Goal: Information Seeking & Learning: Learn about a topic

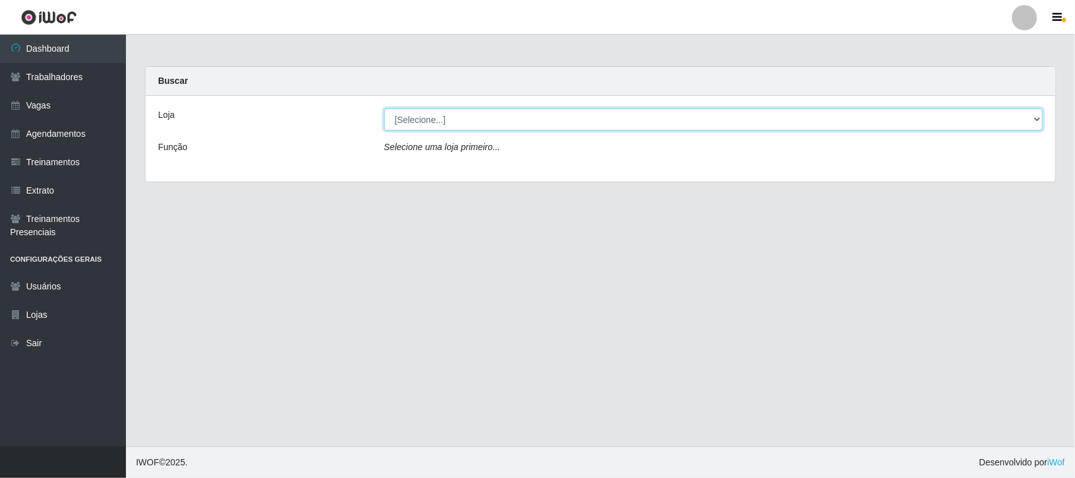
click at [1034, 120] on select "[Selecione...] [GEOGRAPHIC_DATA]" at bounding box center [713, 119] width 659 height 22
select select "65"
click at [384, 108] on select "[Selecione...] [GEOGRAPHIC_DATA]" at bounding box center [713, 119] width 659 height 22
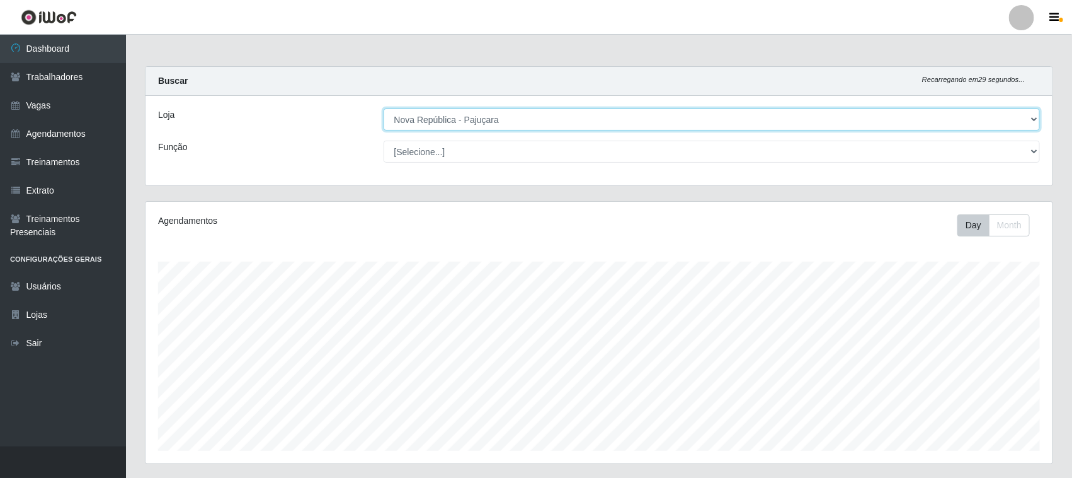
scroll to position [262, 907]
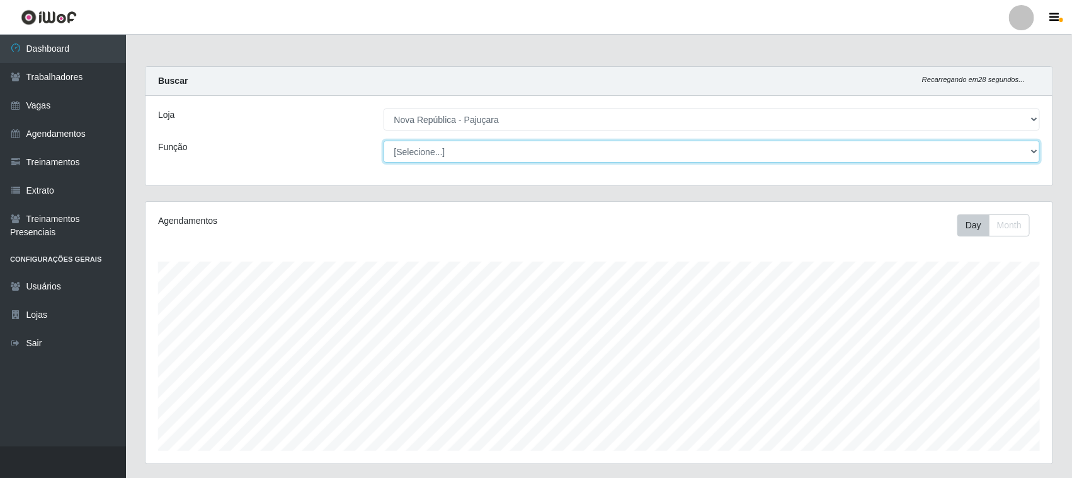
click at [1031, 150] on select "[Selecione...] Balconista Operador de Caixa Repositor" at bounding box center [712, 151] width 657 height 22
select select "22"
click at [384, 140] on select "[Selecione...] Balconista Operador de Caixa Repositor" at bounding box center [712, 151] width 657 height 22
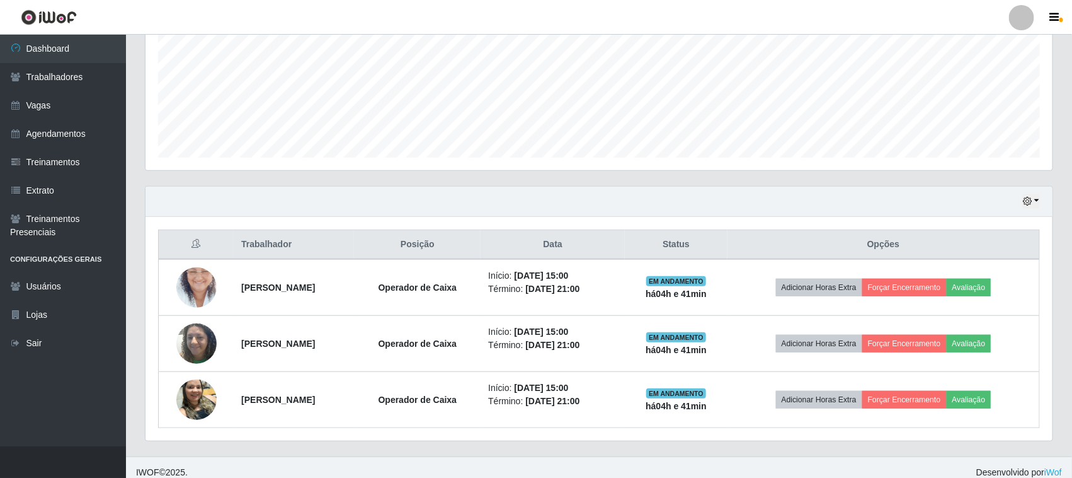
scroll to position [304, 0]
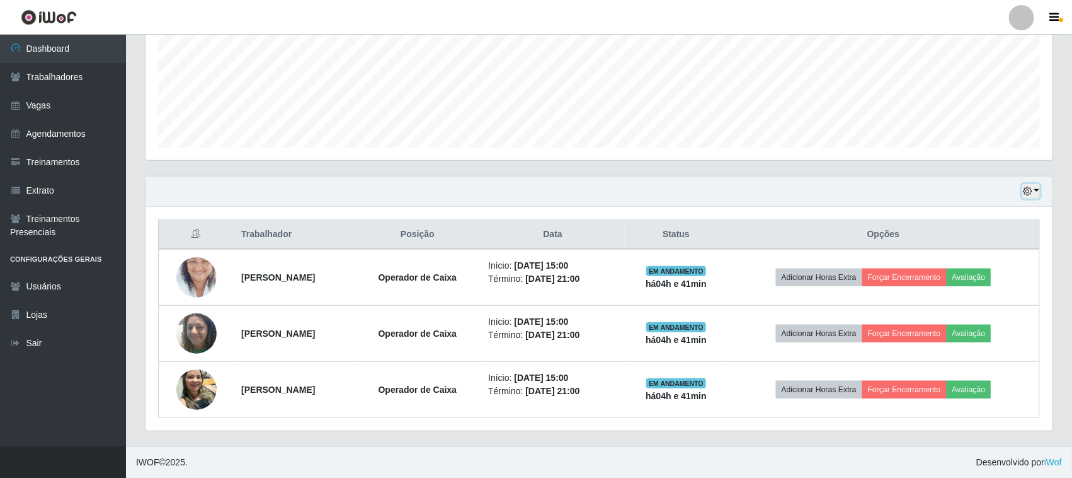
click at [1033, 189] on button "button" at bounding box center [1031, 191] width 18 height 14
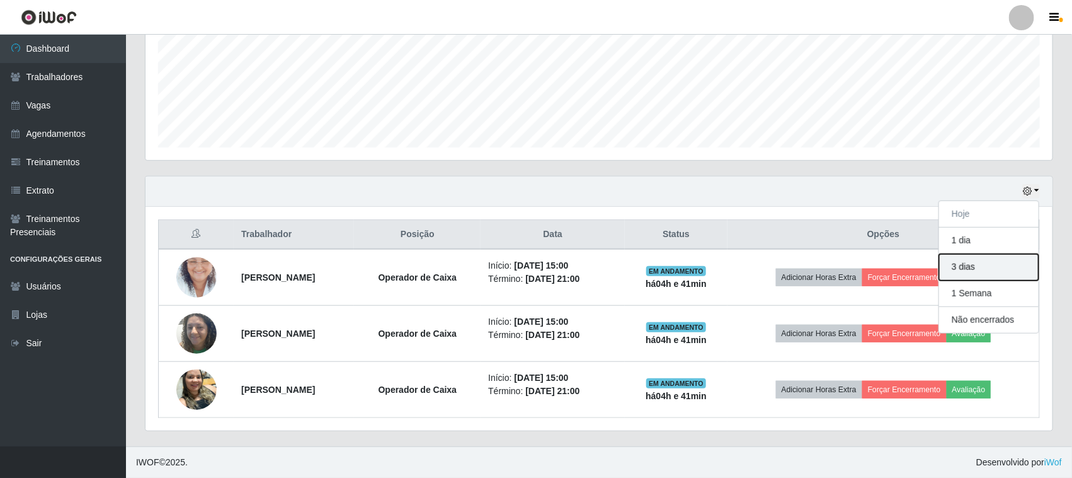
click at [964, 268] on button "3 dias" at bounding box center [989, 267] width 100 height 26
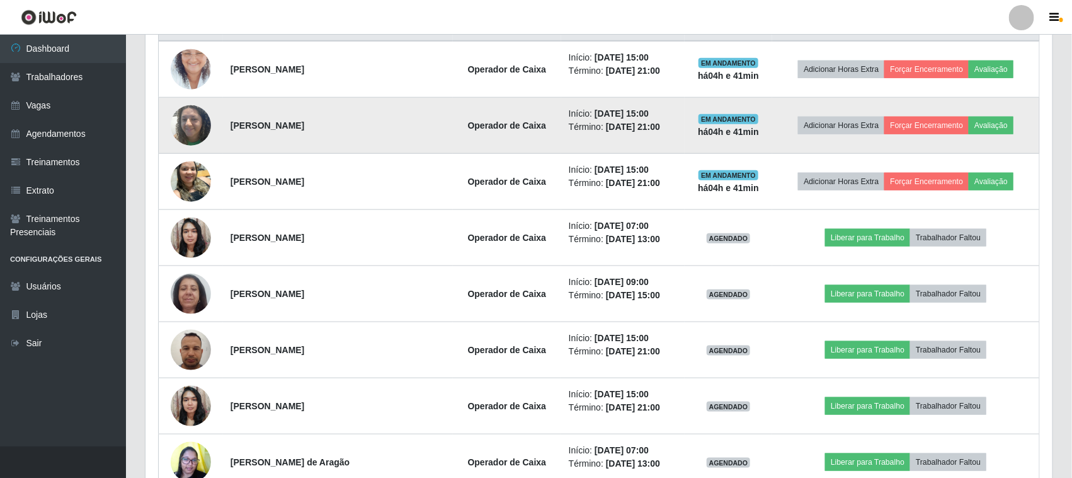
scroll to position [462, 0]
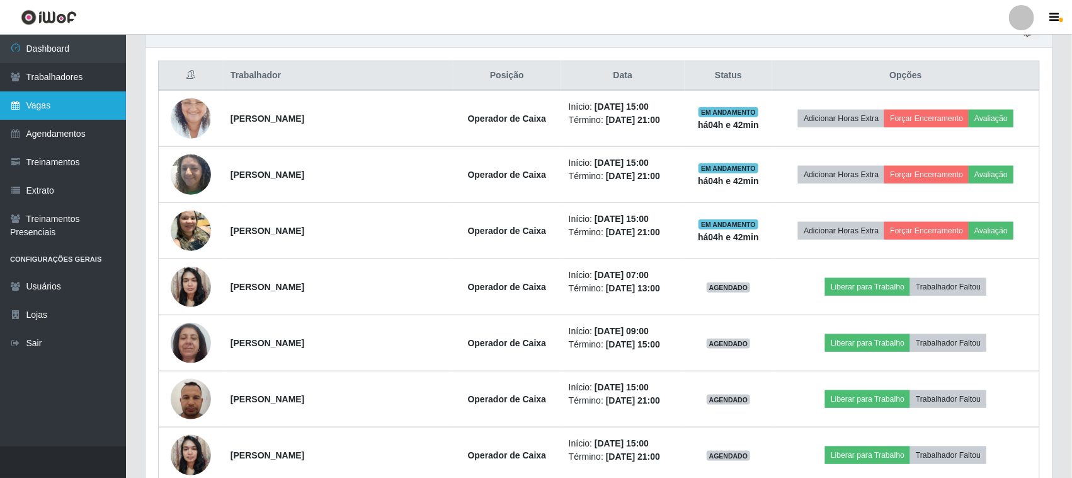
click at [60, 91] on link "Vagas" at bounding box center [63, 105] width 126 height 28
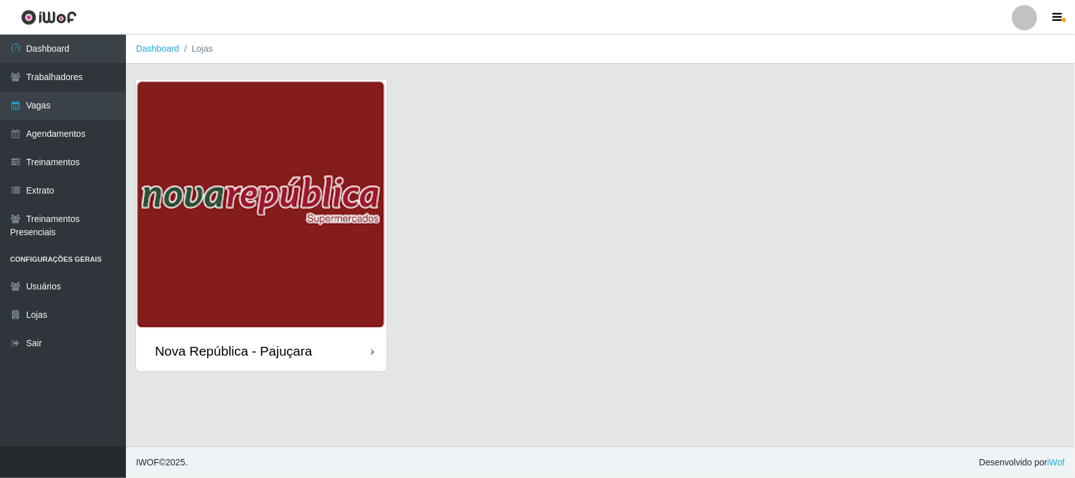
click at [424, 294] on div "Nova República - Pajuçara" at bounding box center [600, 233] width 930 height 308
click at [186, 209] on img at bounding box center [261, 204] width 251 height 251
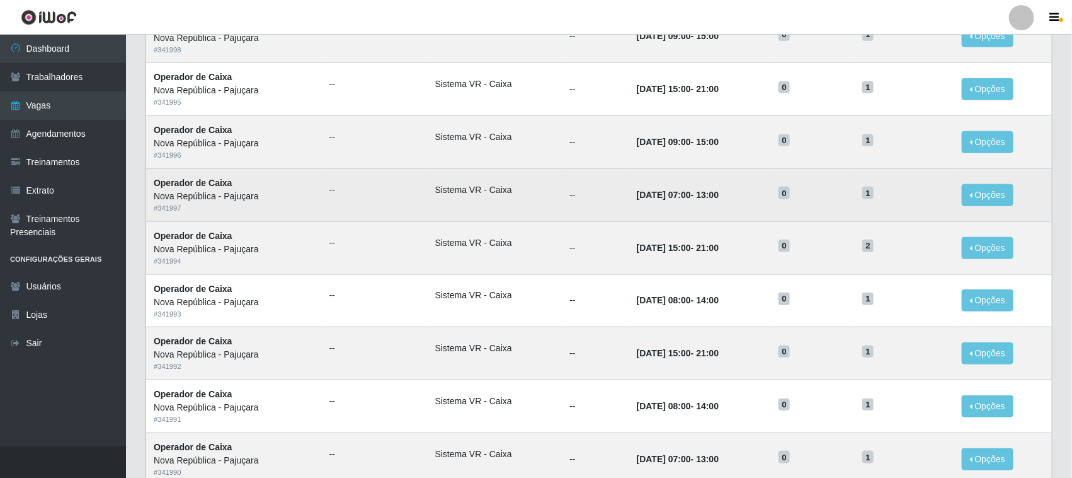
scroll to position [593, 0]
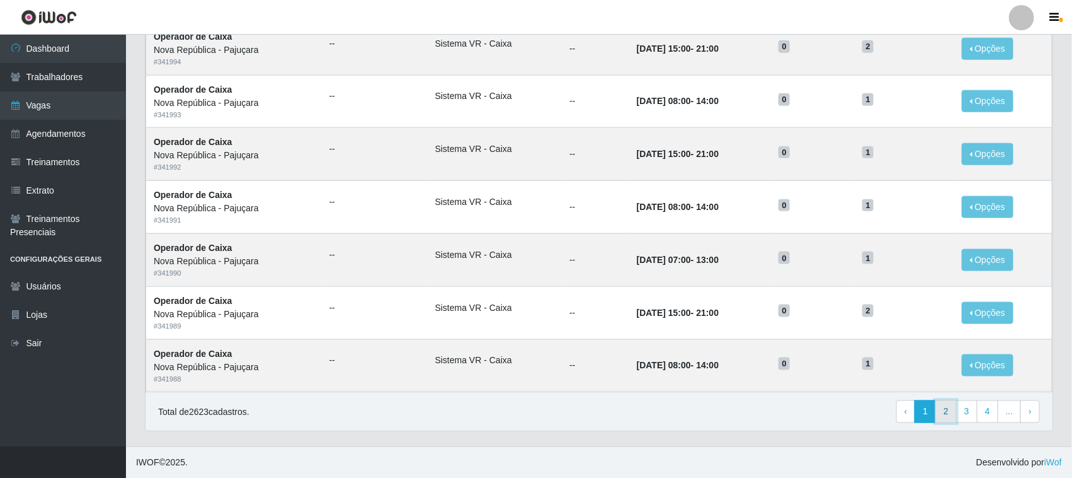
click at [939, 410] on link "2" at bounding box center [945, 411] width 21 height 23
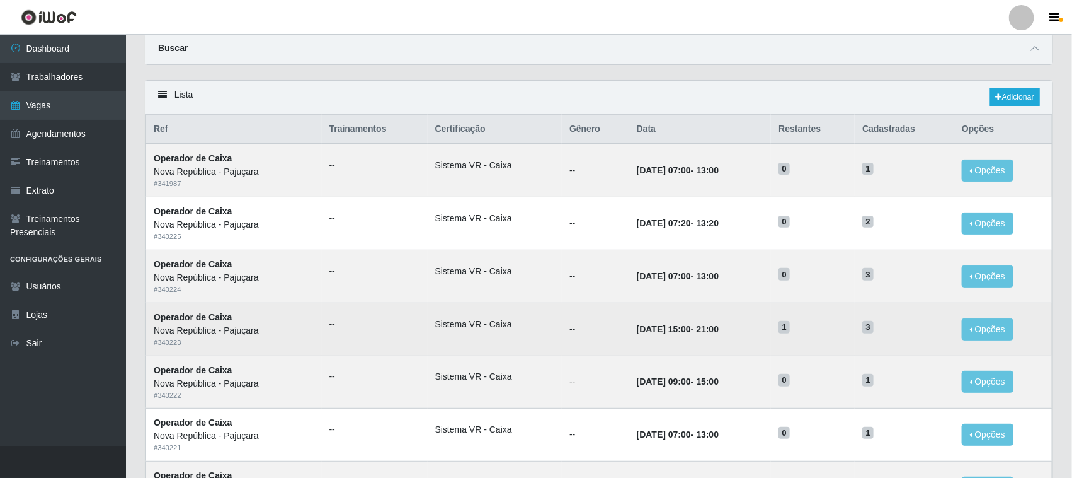
scroll to position [79, 0]
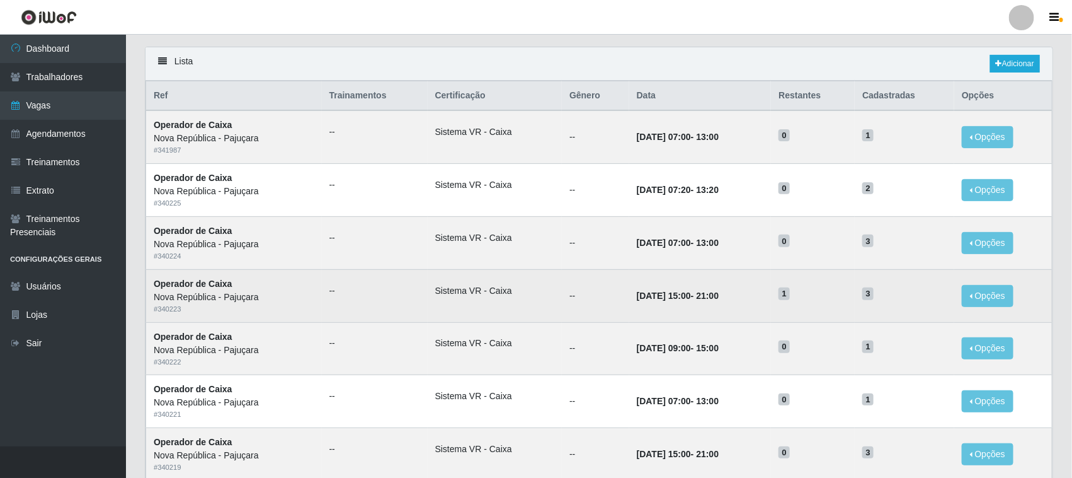
click at [790, 293] on span "1" at bounding box center [784, 293] width 11 height 13
drag, startPoint x: 799, startPoint y: 297, endPoint x: 786, endPoint y: 294, distance: 13.0
click at [786, 294] on td "1" at bounding box center [813, 295] width 84 height 53
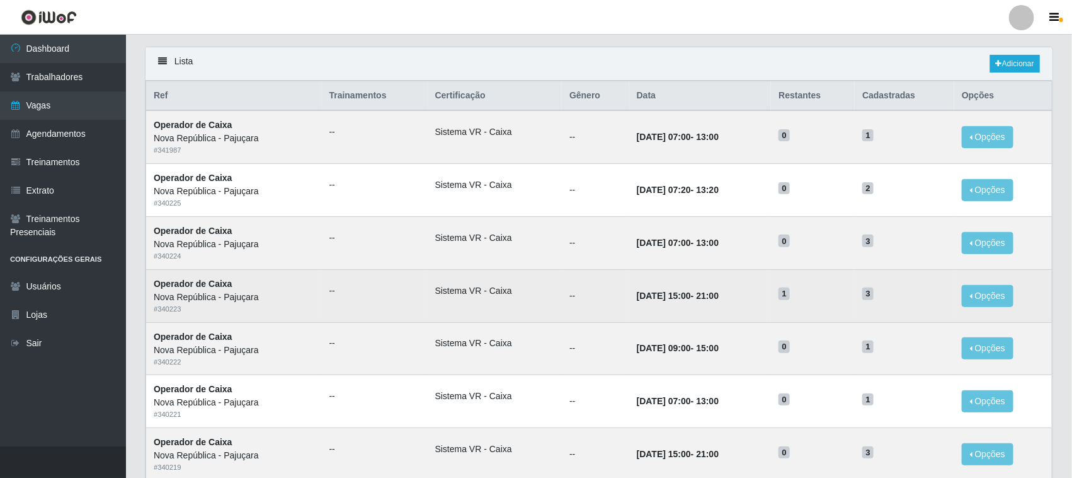
click at [824, 307] on td "1" at bounding box center [813, 295] width 84 height 53
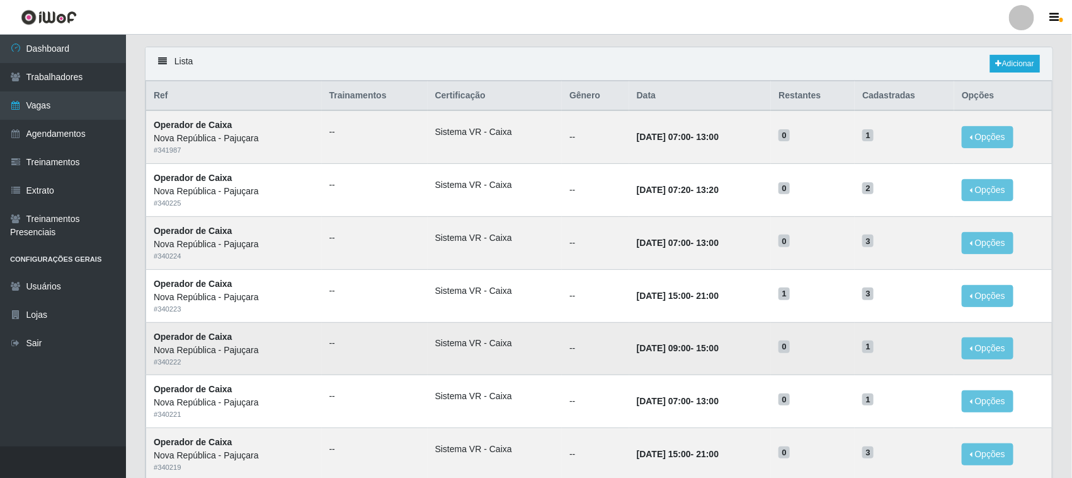
click at [665, 329] on td "06/09/2025, 09:00 - 15:00" at bounding box center [700, 348] width 142 height 53
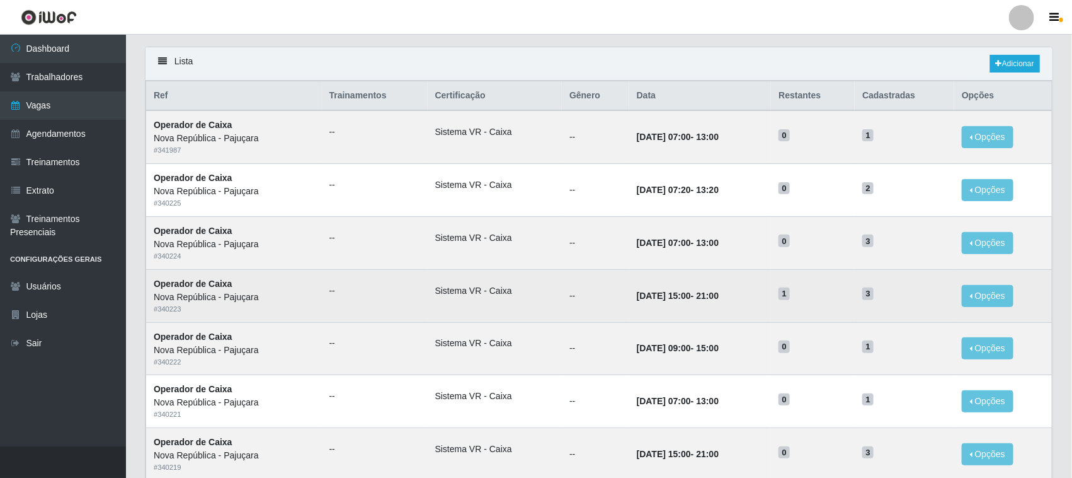
click at [786, 301] on td "1" at bounding box center [813, 295] width 84 height 53
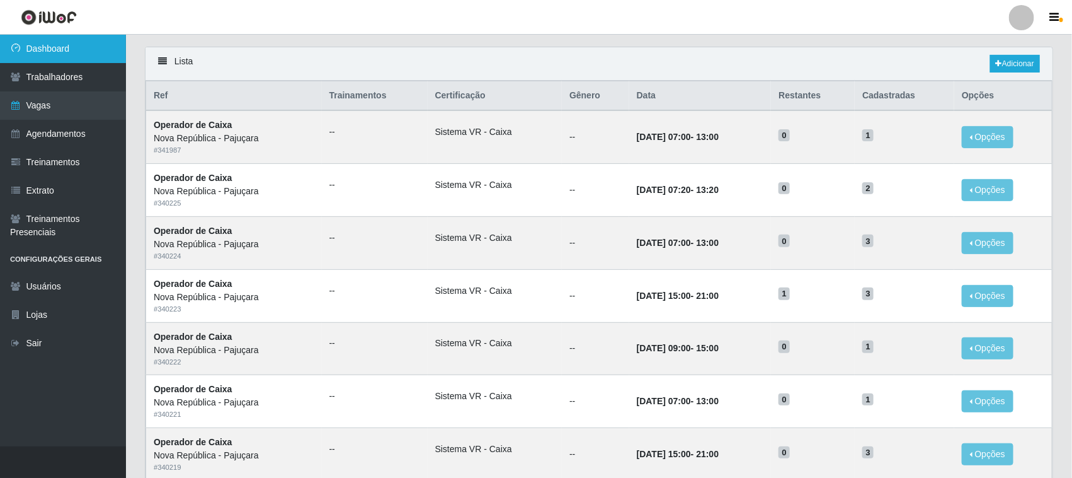
click at [65, 52] on link "Dashboard" at bounding box center [63, 49] width 126 height 28
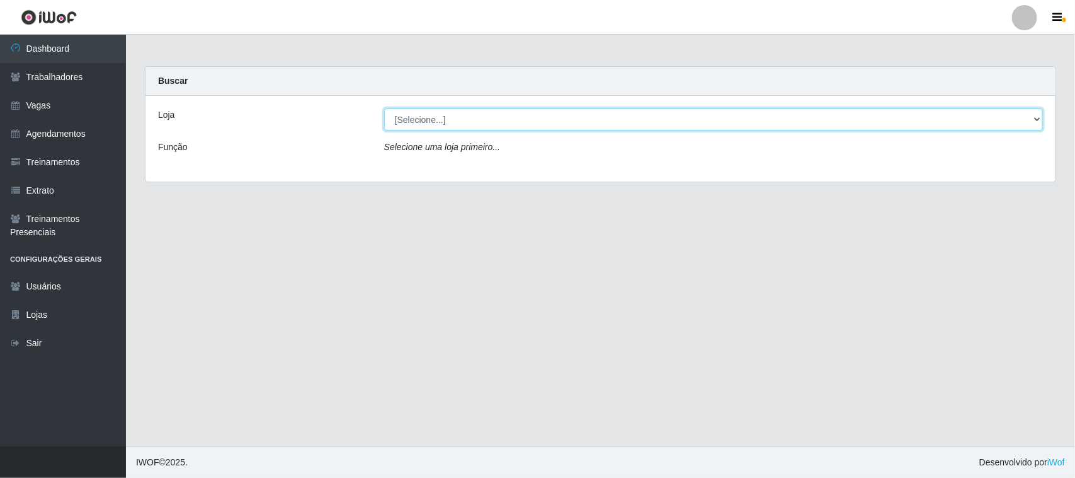
click at [467, 123] on select "[Selecione...] [GEOGRAPHIC_DATA]" at bounding box center [713, 119] width 659 height 22
select select "65"
click at [384, 108] on select "[Selecione...] [GEOGRAPHIC_DATA]" at bounding box center [713, 119] width 659 height 22
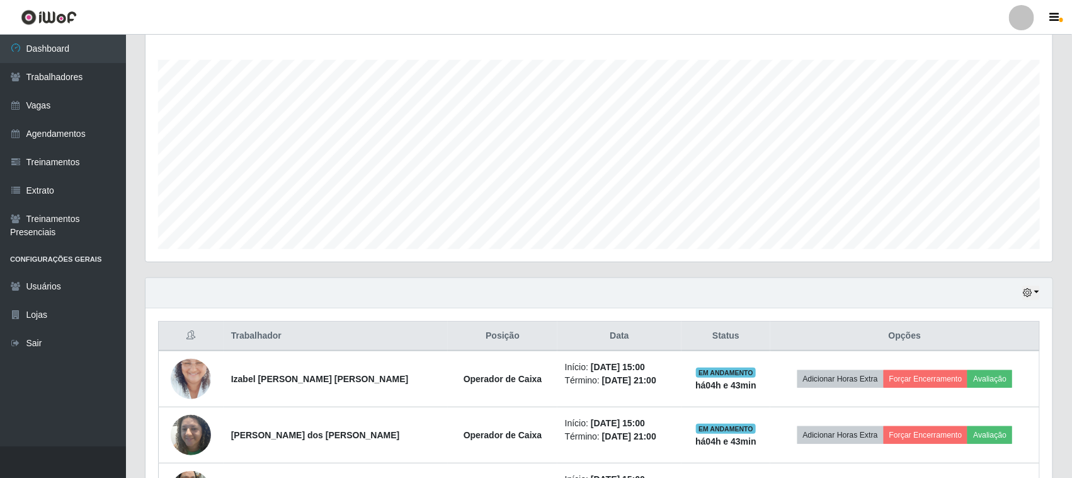
scroll to position [304, 0]
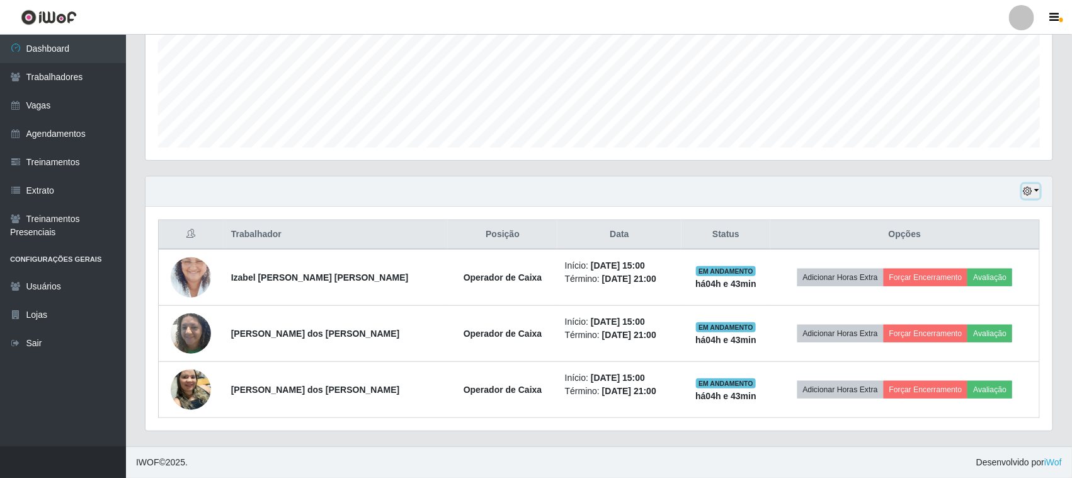
click at [1031, 190] on icon "button" at bounding box center [1027, 190] width 9 height 9
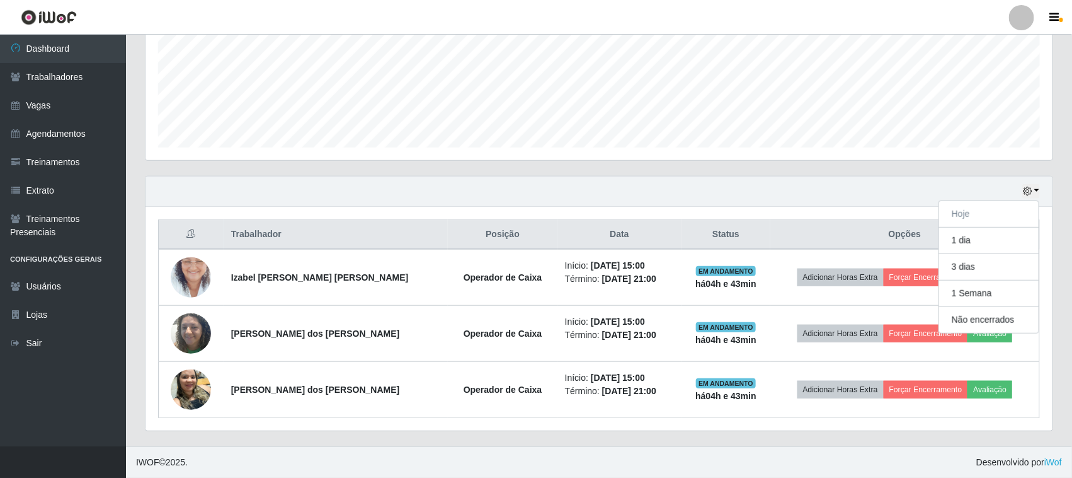
click at [631, 176] on div "Hoje 1 dia 3 dias 1 Semana Não encerrados" at bounding box center [599, 191] width 907 height 30
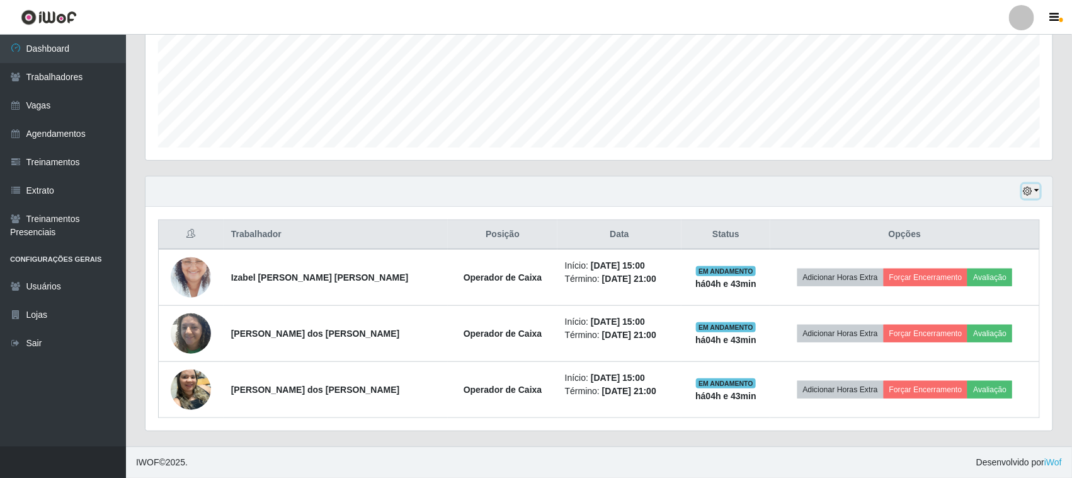
click at [1038, 194] on button "button" at bounding box center [1031, 191] width 18 height 14
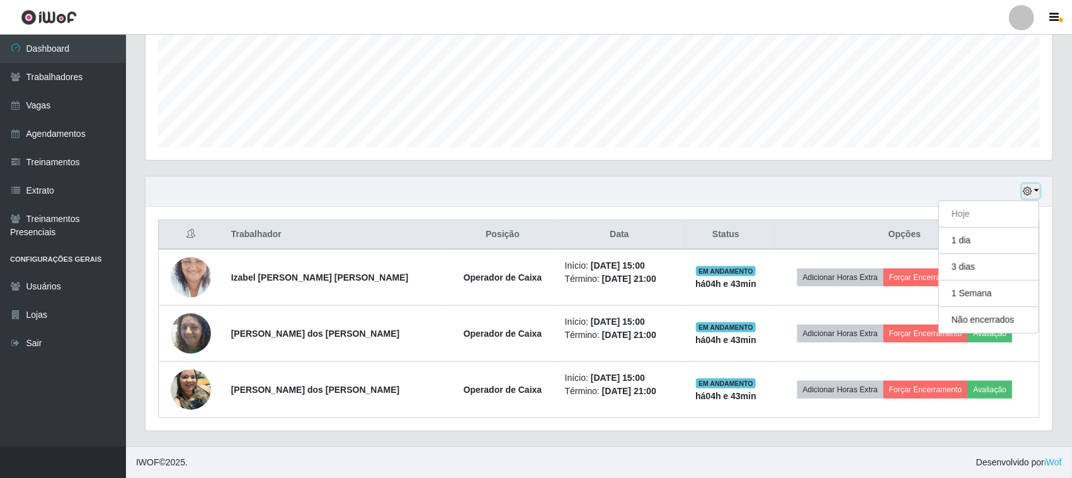
click at [1038, 194] on button "button" at bounding box center [1031, 191] width 18 height 14
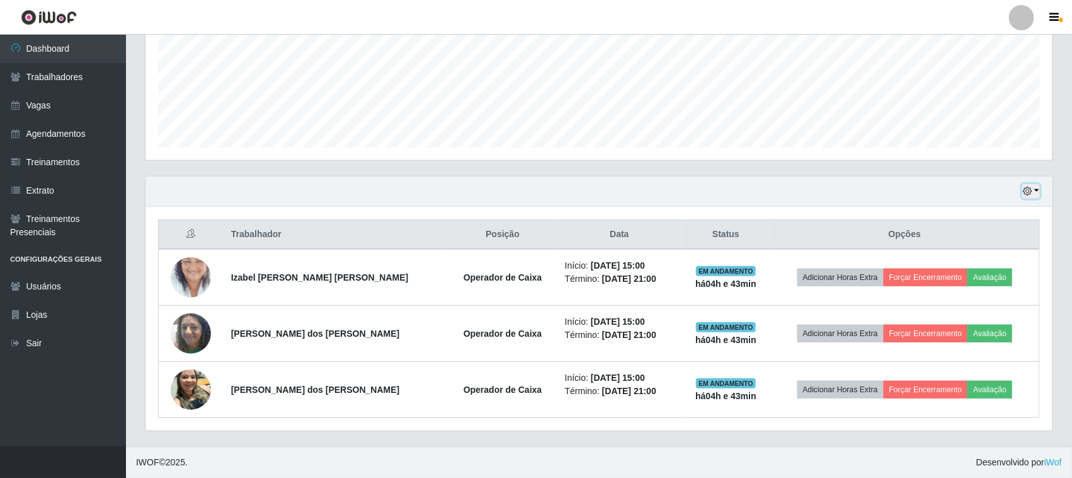
click at [1034, 190] on button "button" at bounding box center [1031, 191] width 18 height 14
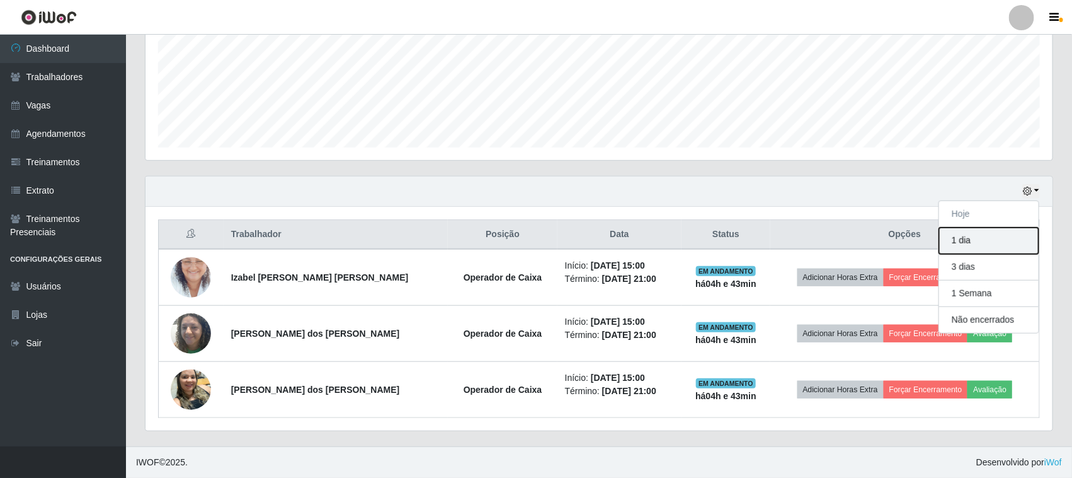
click at [986, 252] on button "1 dia" at bounding box center [989, 240] width 100 height 26
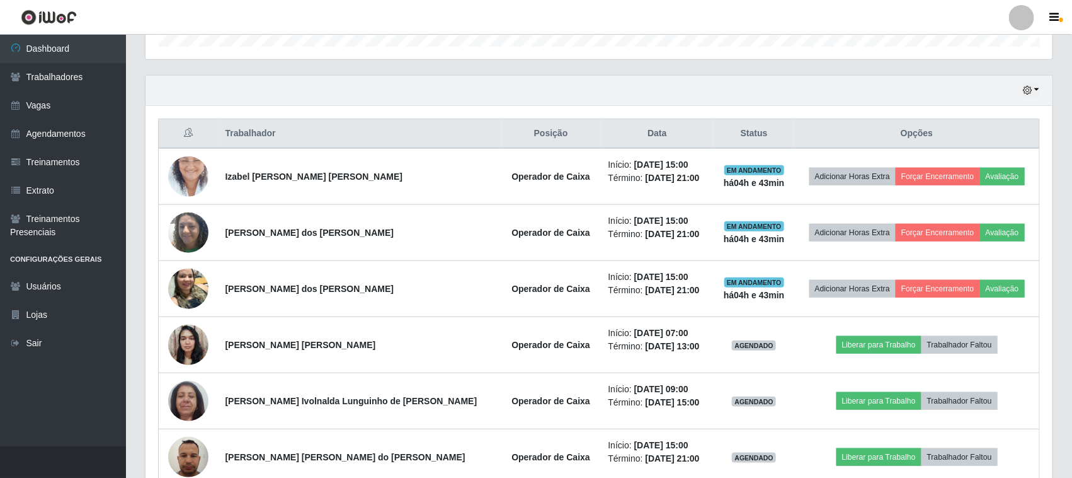
scroll to position [529, 0]
